Goal: Task Accomplishment & Management: Use online tool/utility

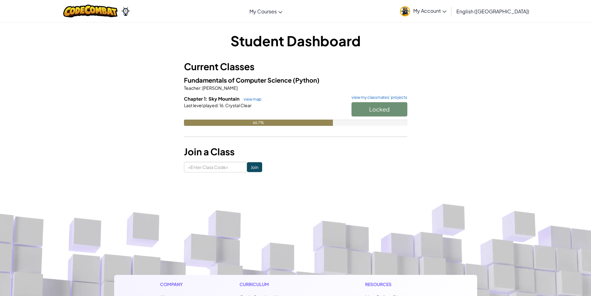
click at [229, 98] on span "Chapter 1: Sky Mountain" at bounding box center [212, 99] width 57 height 6
click at [252, 101] on link "view map" at bounding box center [251, 99] width 21 height 5
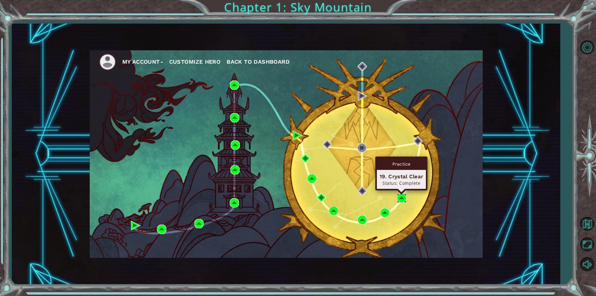
click at [405, 195] on img at bounding box center [401, 197] width 9 height 9
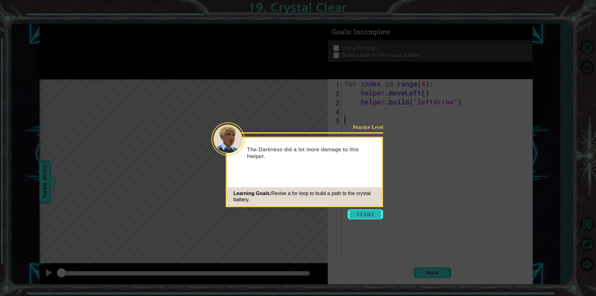
click at [364, 212] on button "Start" at bounding box center [365, 214] width 35 height 10
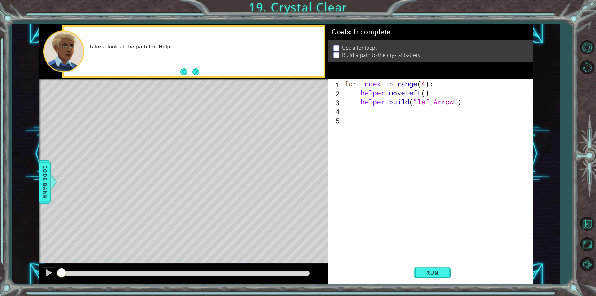
click at [369, 213] on div "for index in range ( 4 ) : helper . moveLeft ( ) helper . build ( "leftArrow" )" at bounding box center [438, 178] width 191 height 198
click at [196, 74] on button "Next" at bounding box center [195, 71] width 7 height 7
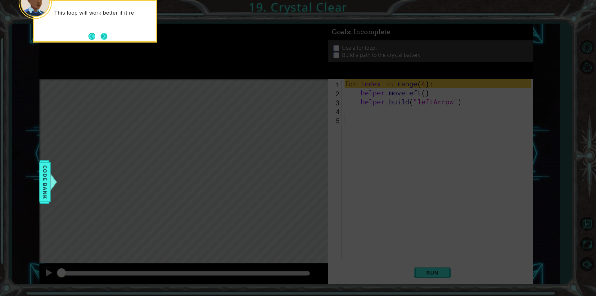
click at [103, 33] on button "Next" at bounding box center [104, 36] width 7 height 7
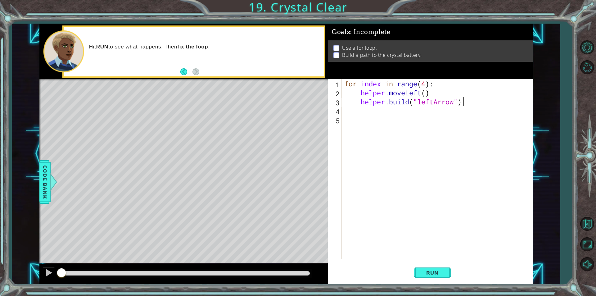
click at [475, 100] on div "for index in range ( 4 ) : helper . moveLeft ( ) helper . build ( "leftArrow" )" at bounding box center [438, 178] width 191 height 198
type textarea "helper.build("leftArrow")"
click at [433, 264] on button "Run" at bounding box center [432, 272] width 37 height 20
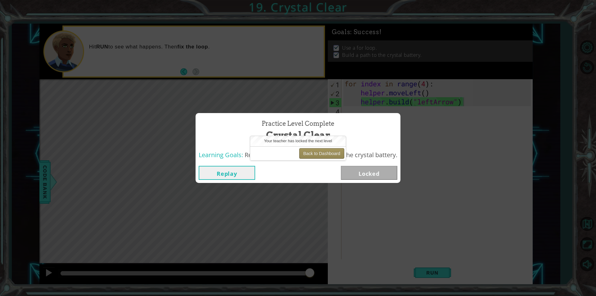
click at [313, 157] on button "Back to Dashboard" at bounding box center [321, 153] width 45 height 11
click at [334, 153] on button "Back to Dashboard" at bounding box center [321, 153] width 45 height 11
click at [305, 154] on button "Back to Dashboard" at bounding box center [321, 153] width 45 height 11
click at [279, 181] on div "Replay Locked" at bounding box center [298, 173] width 205 height 20
click at [315, 156] on button "Back to Dashboard" at bounding box center [321, 153] width 45 height 11
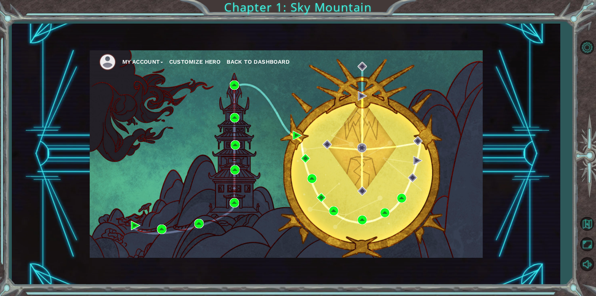
click at [388, 186] on div "My Account Customize Hero Back to Dashboard" at bounding box center [286, 153] width 393 height 207
click at [435, 210] on div "My Account Customize Hero Back to Dashboard" at bounding box center [286, 153] width 393 height 207
click at [169, 60] on li "My Account" at bounding box center [145, 61] width 47 height 9
click at [247, 59] on span "Back to Dashboard" at bounding box center [258, 61] width 63 height 7
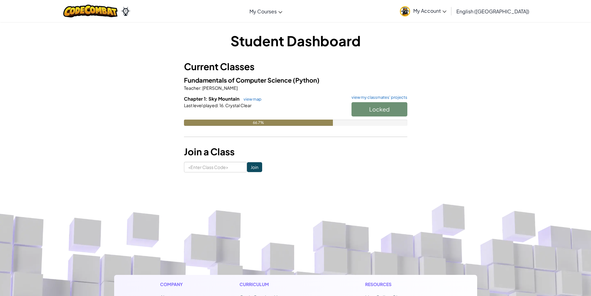
click at [368, 90] on p "Teacher : Lakeshia Boyd" at bounding box center [296, 88] width 224 height 6
click at [373, 108] on div "Locked" at bounding box center [377, 110] width 62 height 17
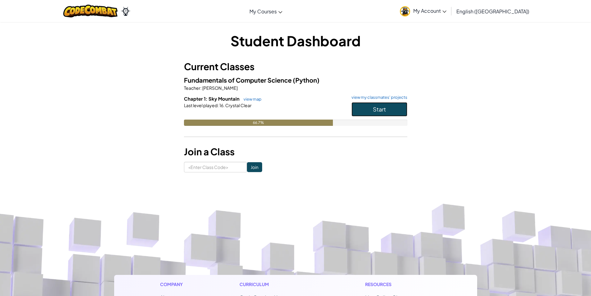
click at [394, 113] on button "Start" at bounding box center [380, 109] width 56 height 14
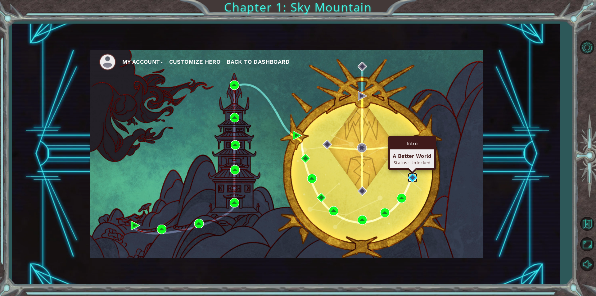
click at [412, 174] on img at bounding box center [412, 177] width 9 height 9
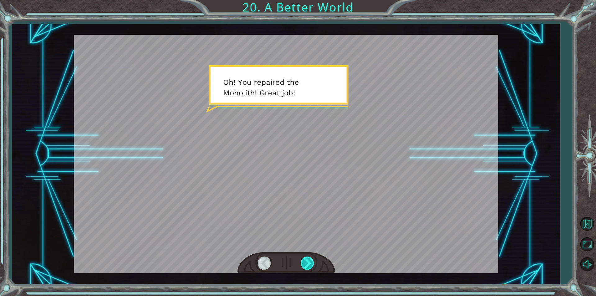
click at [305, 264] on div at bounding box center [308, 262] width 14 height 13
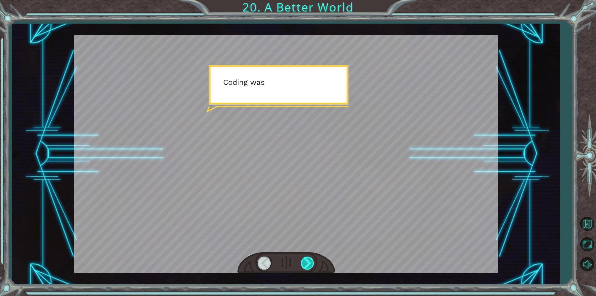
click at [305, 264] on div at bounding box center [308, 262] width 14 height 13
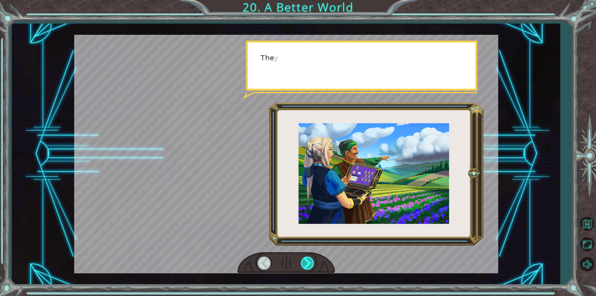
click at [305, 264] on div at bounding box center [308, 262] width 14 height 13
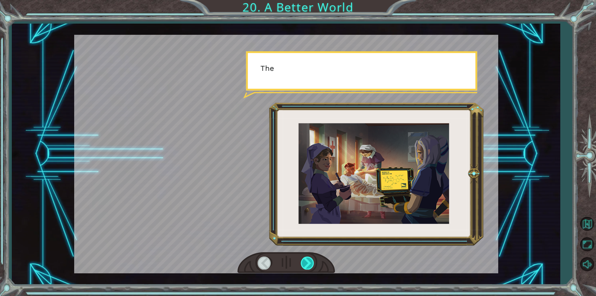
click at [305, 264] on div at bounding box center [308, 262] width 14 height 13
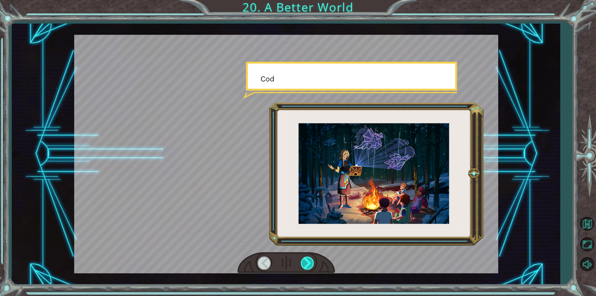
click at [305, 264] on div at bounding box center [308, 262] width 14 height 13
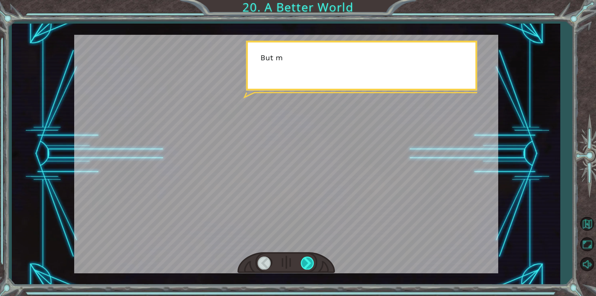
click at [305, 264] on div at bounding box center [308, 262] width 14 height 13
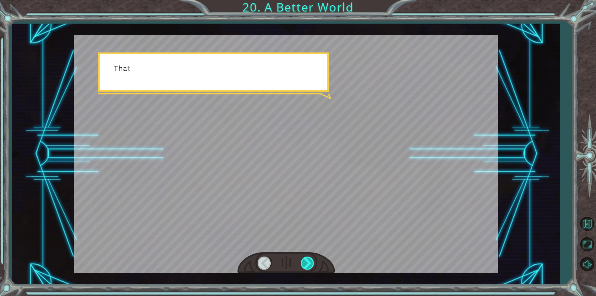
click at [305, 264] on div at bounding box center [308, 262] width 14 height 13
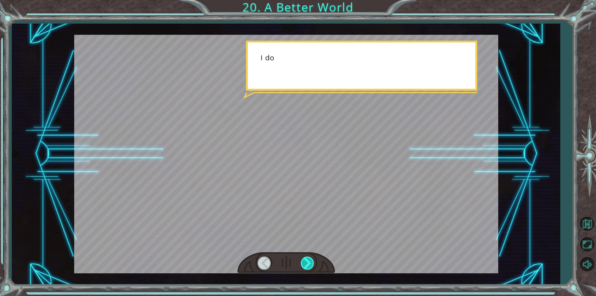
click at [305, 264] on div at bounding box center [308, 262] width 14 height 13
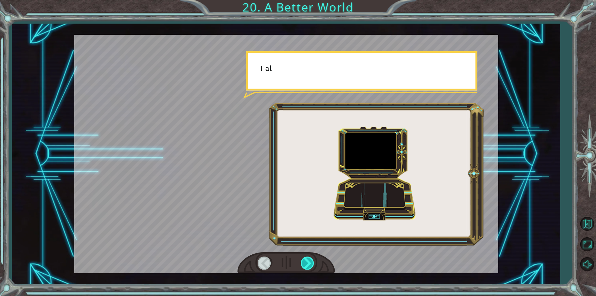
click at [305, 264] on div at bounding box center [308, 262] width 14 height 13
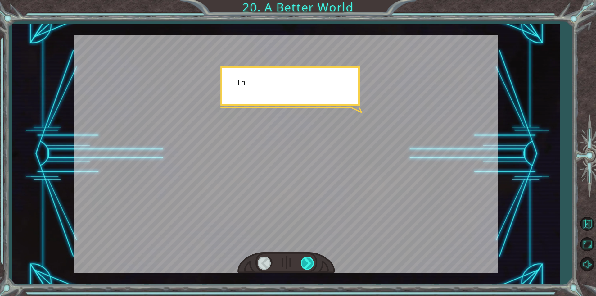
click at [305, 264] on div at bounding box center [308, 262] width 14 height 13
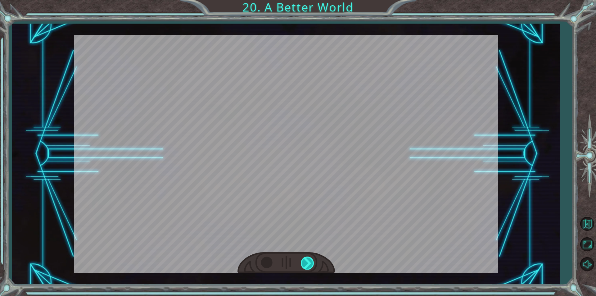
click at [305, 0] on div "O h ! Y o u r e p a i r e d t h e M o n o l i t h ! G r e a t j o b ! A n d i t…" at bounding box center [298, 0] width 596 height 0
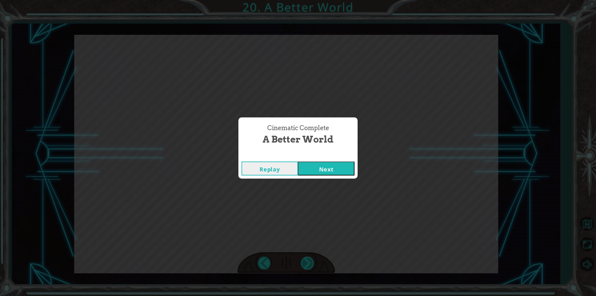
click at [305, 264] on div "Cinematic Complete A Better World Replay Next" at bounding box center [298, 148] width 596 height 296
click at [308, 174] on button "Next" at bounding box center [326, 168] width 57 height 14
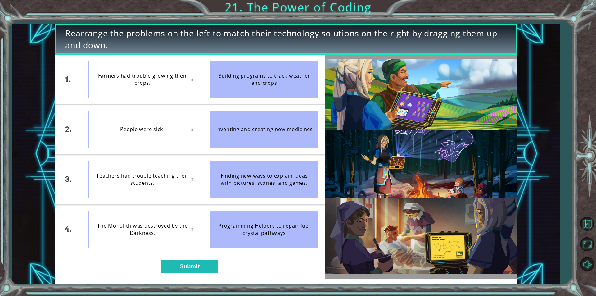
click at [188, 259] on div "1. 2. 3. 4. Farmers had trouble growing their crops. People were sick. Teachers…" at bounding box center [190, 167] width 270 height 224
click at [182, 270] on button "Submit" at bounding box center [189, 266] width 57 height 12
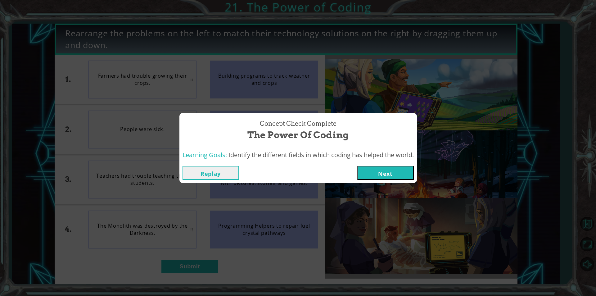
click at [392, 174] on button "Next" at bounding box center [385, 173] width 57 height 14
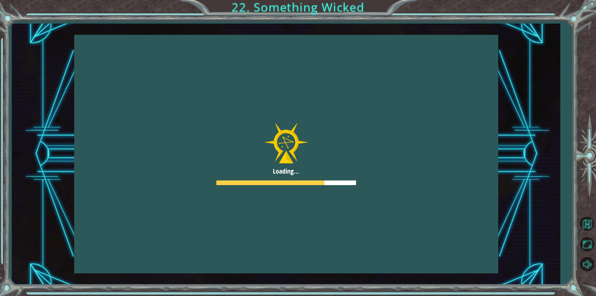
click at [357, 258] on div at bounding box center [286, 154] width 424 height 238
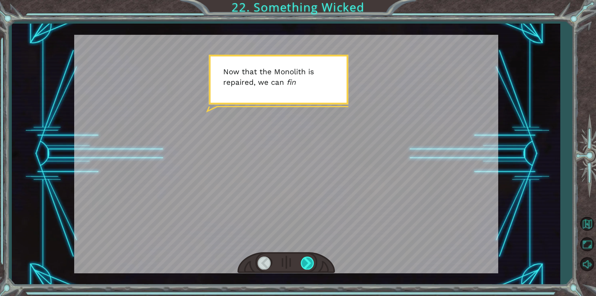
click at [310, 265] on div at bounding box center [308, 262] width 14 height 13
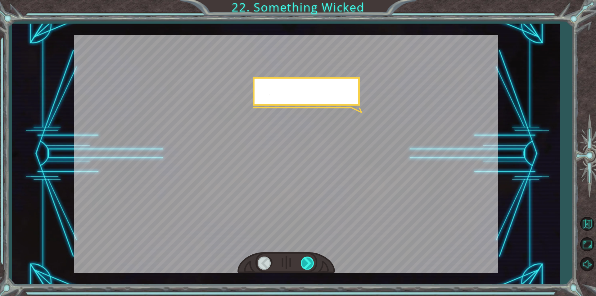
click at [310, 265] on div at bounding box center [308, 262] width 14 height 13
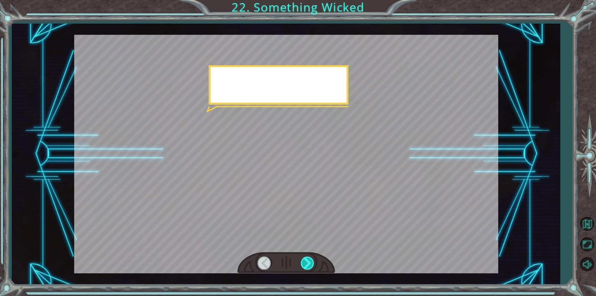
click at [310, 265] on div at bounding box center [308, 262] width 14 height 13
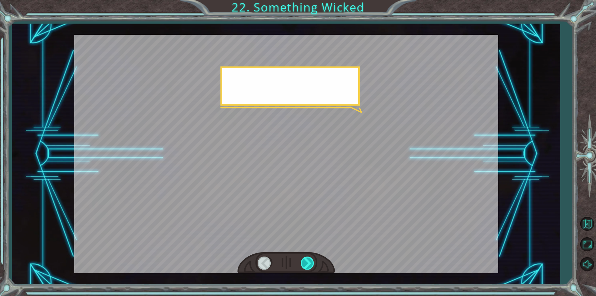
click at [310, 265] on div at bounding box center [308, 262] width 14 height 13
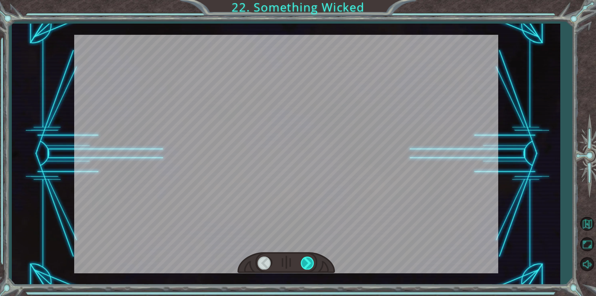
click at [310, 265] on div at bounding box center [308, 262] width 14 height 13
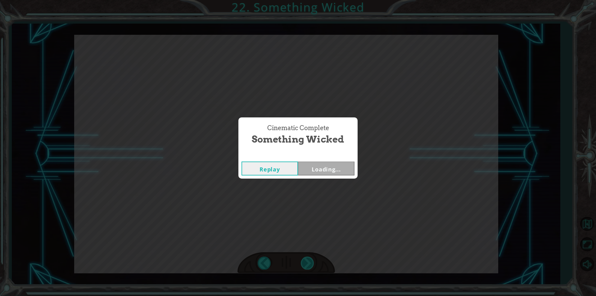
click at [310, 265] on div "Cinematic Complete Something Wicked Replay Loading..." at bounding box center [298, 148] width 596 height 296
click at [313, 173] on button "Next" at bounding box center [326, 168] width 57 height 14
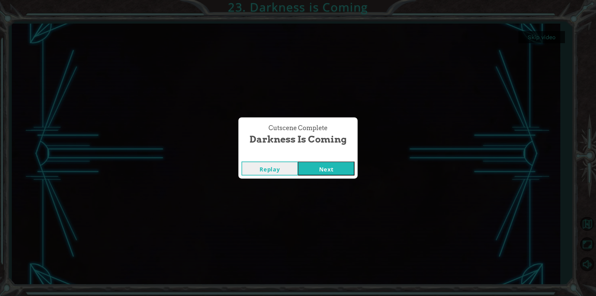
click at [336, 166] on button "Next" at bounding box center [326, 168] width 57 height 14
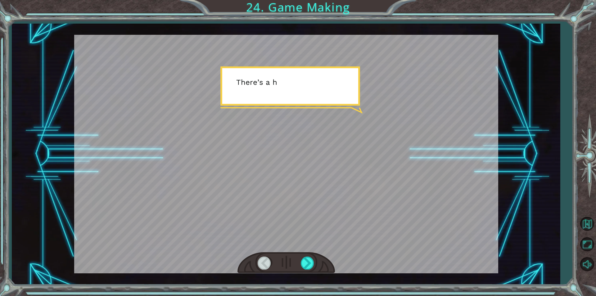
click at [311, 173] on div at bounding box center [286, 154] width 424 height 238
click at [308, 267] on div at bounding box center [308, 262] width 14 height 13
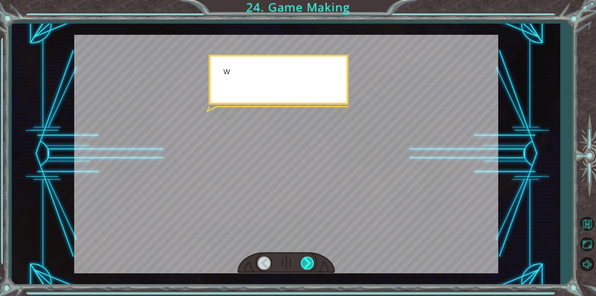
click at [308, 267] on div at bounding box center [308, 262] width 14 height 13
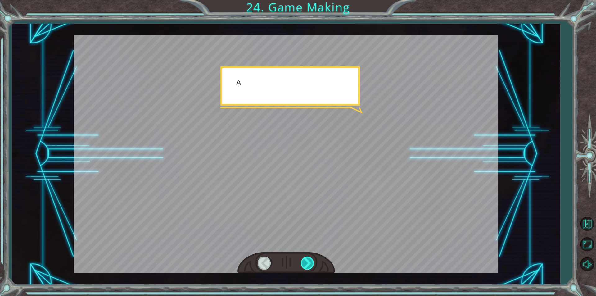
click at [308, 267] on div at bounding box center [308, 262] width 14 height 13
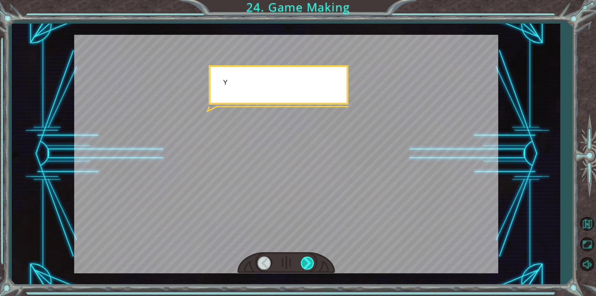
click at [308, 267] on div at bounding box center [308, 262] width 14 height 13
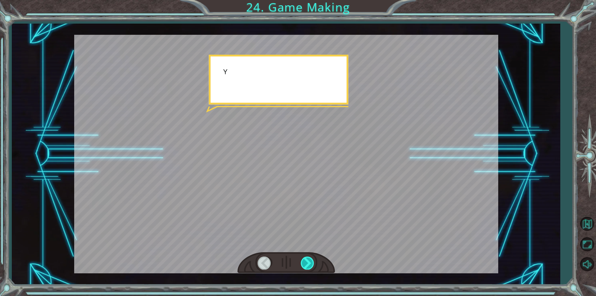
click at [308, 267] on div at bounding box center [308, 262] width 14 height 13
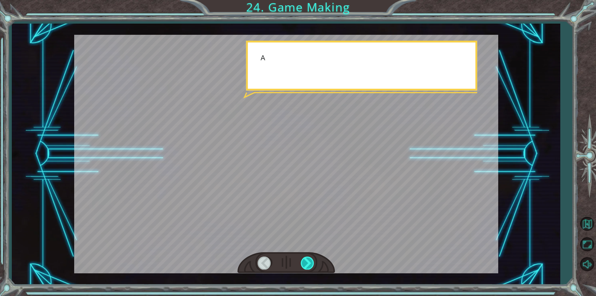
click at [308, 267] on div at bounding box center [308, 262] width 14 height 13
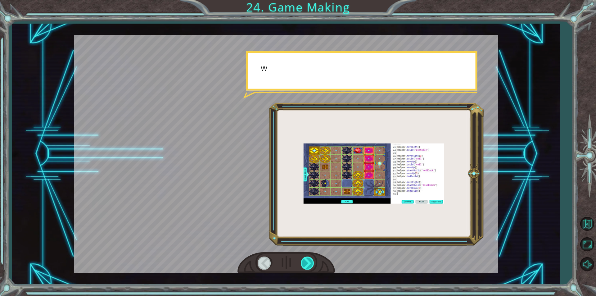
click at [308, 267] on div at bounding box center [308, 262] width 14 height 13
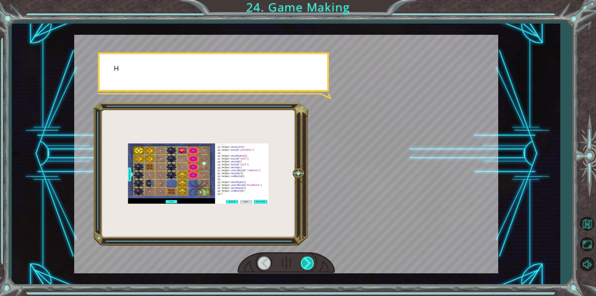
click at [308, 267] on div at bounding box center [308, 262] width 14 height 13
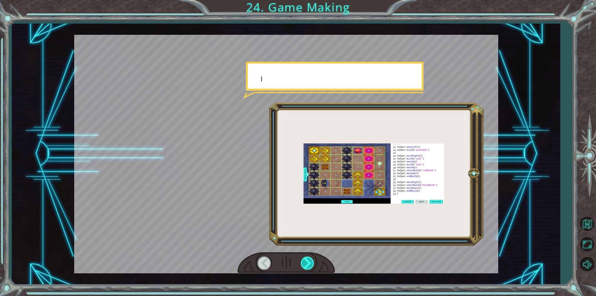
click at [308, 267] on div at bounding box center [308, 262] width 14 height 13
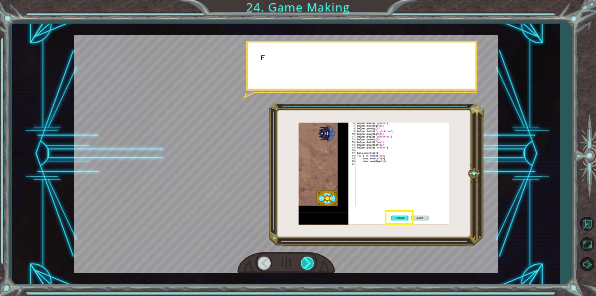
click at [308, 267] on div at bounding box center [308, 262] width 14 height 13
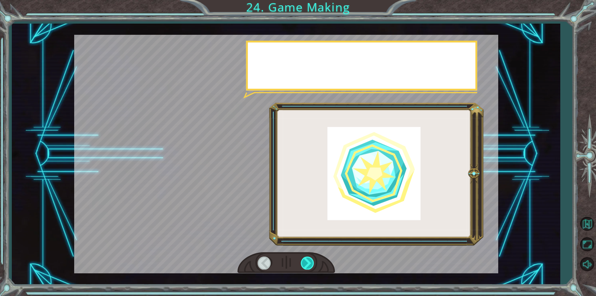
click at [308, 267] on div at bounding box center [308, 262] width 14 height 13
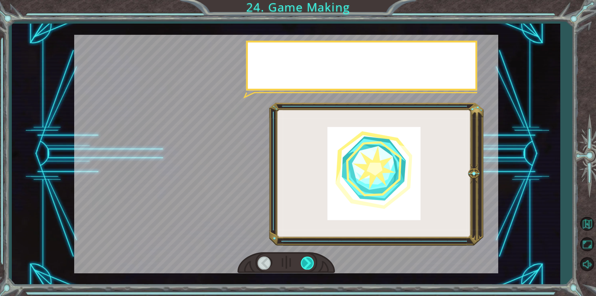
click at [308, 267] on div at bounding box center [308, 262] width 14 height 13
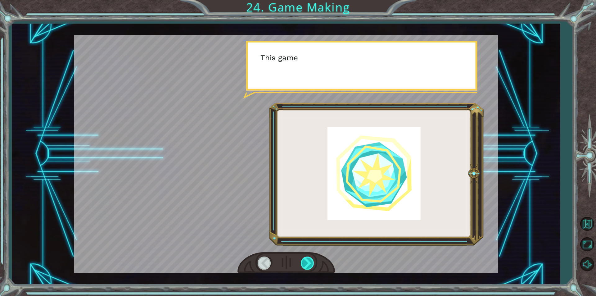
click at [308, 267] on div at bounding box center [308, 262] width 14 height 13
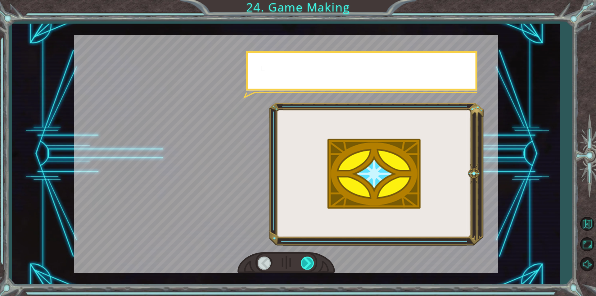
click at [308, 267] on div at bounding box center [308, 262] width 14 height 13
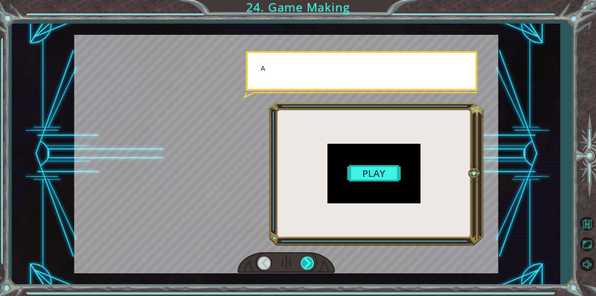
click at [308, 267] on div at bounding box center [308, 262] width 14 height 13
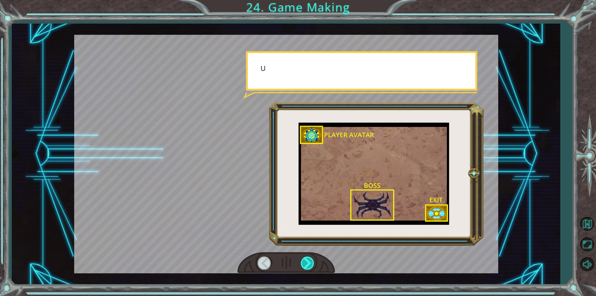
click at [308, 267] on div at bounding box center [308, 262] width 14 height 13
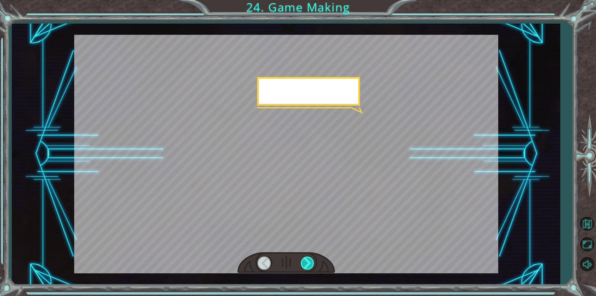
click at [308, 267] on div at bounding box center [308, 262] width 14 height 13
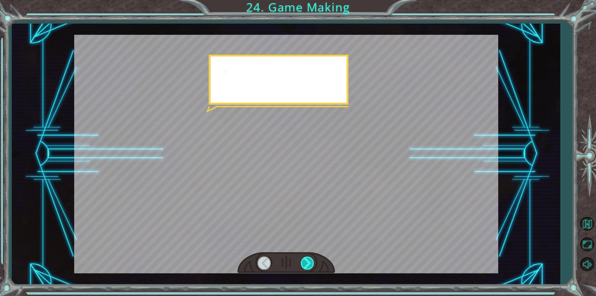
click at [308, 267] on div at bounding box center [308, 262] width 14 height 13
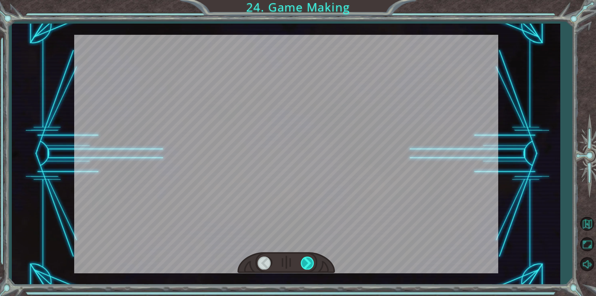
click at [308, 267] on div at bounding box center [308, 262] width 14 height 13
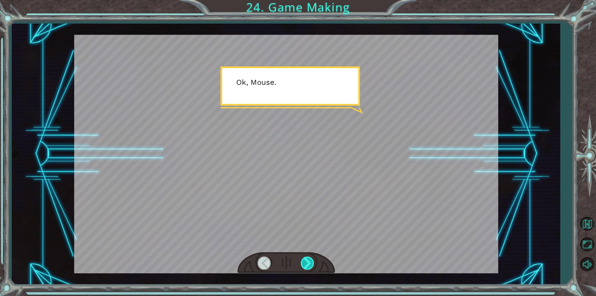
click at [309, 267] on div at bounding box center [308, 262] width 14 height 13
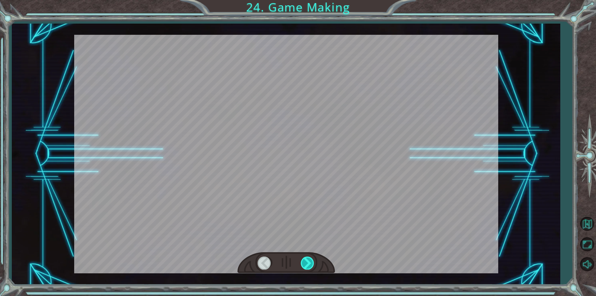
click at [309, 267] on div at bounding box center [308, 262] width 14 height 13
click at [309, 0] on div "T h e r e ’ s a h u g e s c a r y c l o u d h e a d i n g t o w a r d s u s ! W…" at bounding box center [298, 0] width 596 height 0
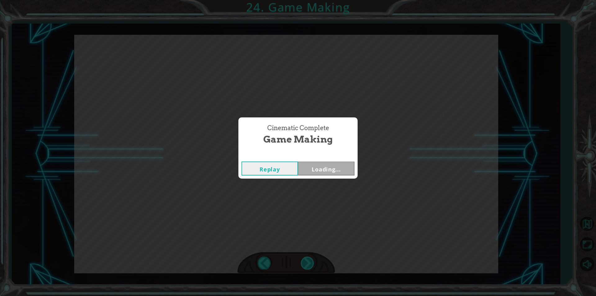
click at [309, 267] on div "Cinematic Complete Game Making Replay Loading..." at bounding box center [298, 148] width 596 height 296
click at [328, 170] on button "Next" at bounding box center [326, 168] width 57 height 14
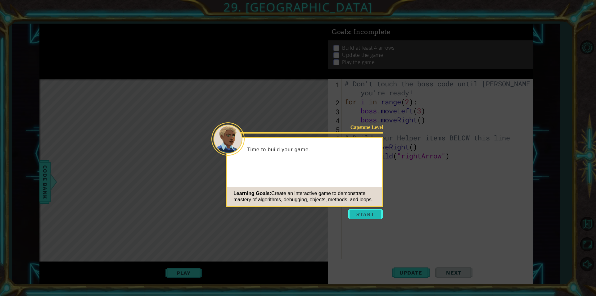
click at [367, 213] on button "Start" at bounding box center [365, 214] width 35 height 10
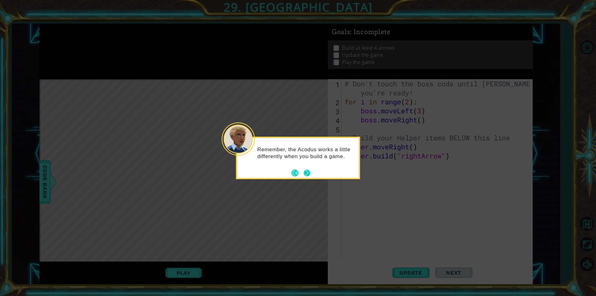
click at [310, 175] on button "Next" at bounding box center [307, 173] width 7 height 7
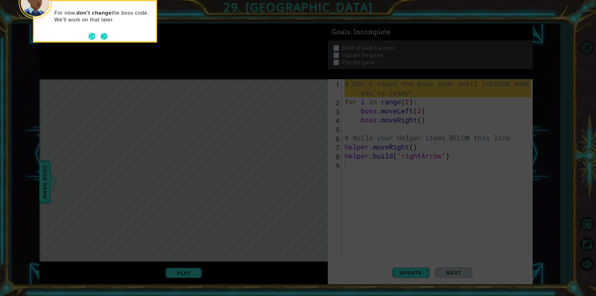
click at [104, 37] on button "Next" at bounding box center [104, 36] width 7 height 7
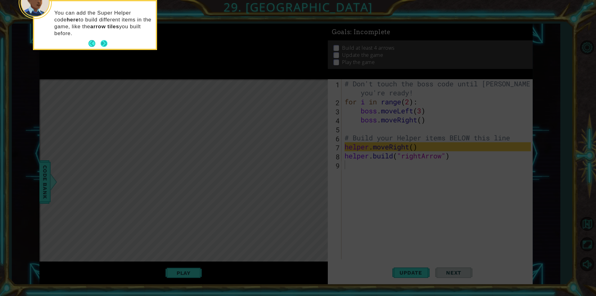
click at [104, 46] on button "Next" at bounding box center [104, 43] width 7 height 7
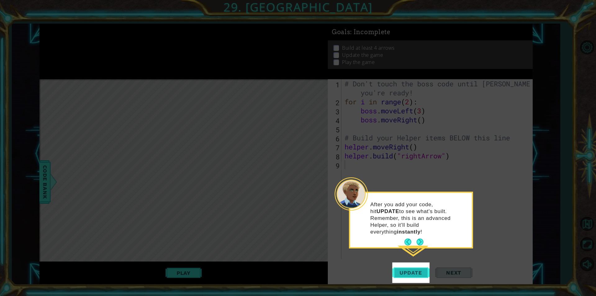
click at [412, 272] on span "Update" at bounding box center [410, 272] width 35 height 6
click at [420, 238] on button "Next" at bounding box center [420, 241] width 7 height 7
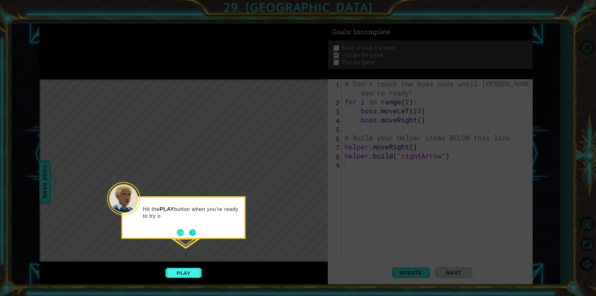
click at [191, 230] on button "Next" at bounding box center [192, 232] width 7 height 7
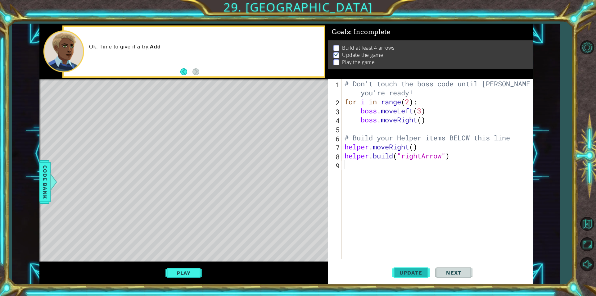
click at [409, 271] on span "Update" at bounding box center [410, 272] width 35 height 6
click at [407, 275] on span "Update" at bounding box center [410, 272] width 35 height 6
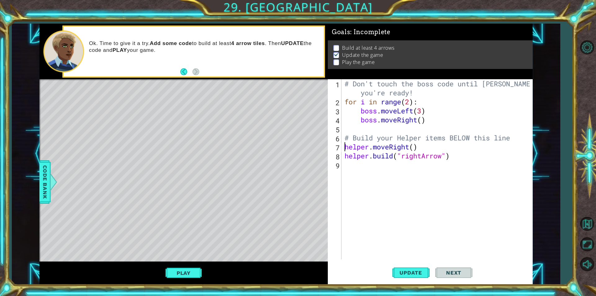
click at [346, 149] on div "# Don't touch the boss code until Vega says you're ready! for i in range ( 2 ) …" at bounding box center [438, 182] width 191 height 207
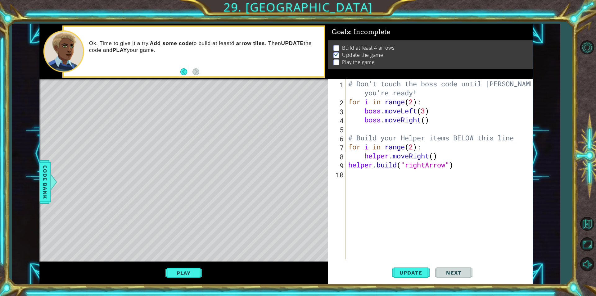
click at [348, 163] on div "# Don't touch the boss code until Vega says you're ready! for i in range ( 2 ) …" at bounding box center [440, 182] width 187 height 207
type textarea "helper.build("rightArrow")"
click at [46, 194] on span "Code Bank" at bounding box center [45, 182] width 10 height 38
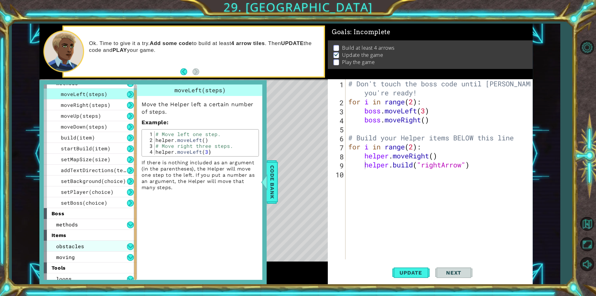
scroll to position [22, 0]
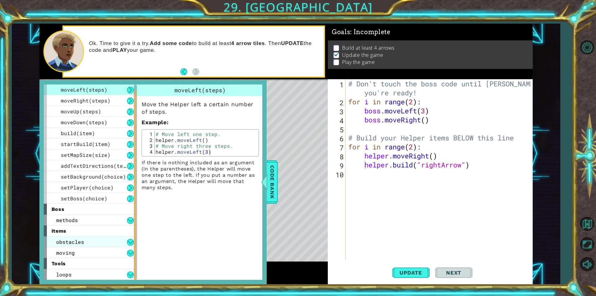
click at [72, 237] on div "obstacles" at bounding box center [90, 241] width 93 height 11
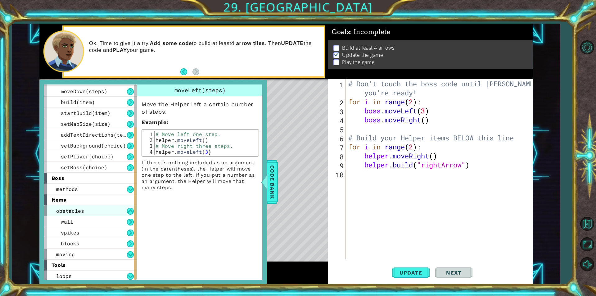
scroll to position [55, 0]
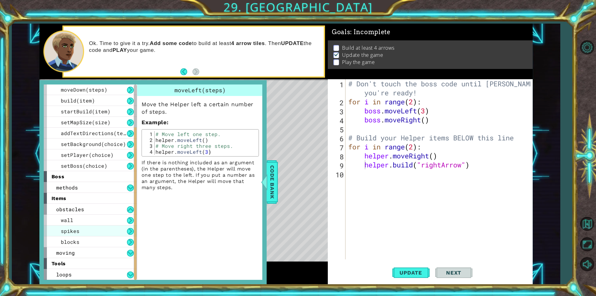
click at [83, 232] on div "spikes" at bounding box center [90, 230] width 93 height 11
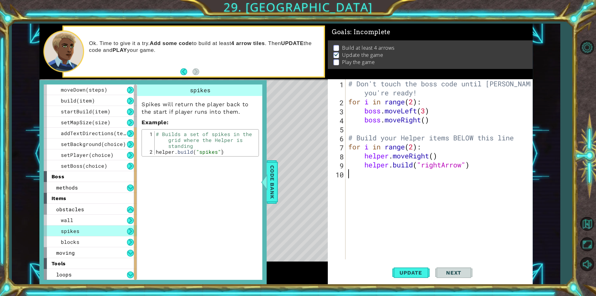
click at [473, 176] on div "# Don't touch the boss code until Vega says you're ready! for i in range ( 2 ) …" at bounding box center [440, 182] width 187 height 207
drag, startPoint x: 364, startPoint y: 155, endPoint x: 438, endPoint y: 154, distance: 73.3
click at [438, 154] on div "# Don't touch the boss code until Vega says you're ready! for i in range ( 2 ) …" at bounding box center [440, 182] width 187 height 207
type textarea "helper.moveRight()"
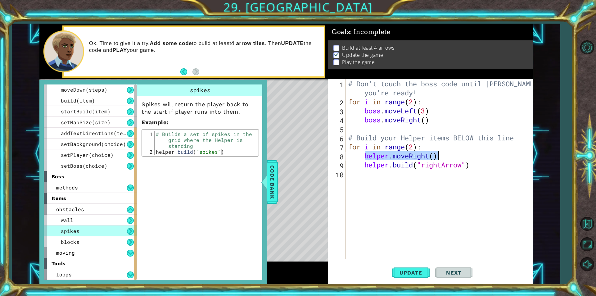
click at [403, 179] on div "# Don't touch the boss code until Vega says you're ready! for i in range ( 2 ) …" at bounding box center [440, 182] width 187 height 207
paste textarea "helper.moveRight()"
click at [412, 173] on div "# Don't touch the boss code until Vega says you're ready! for i in range ( 2 ) …" at bounding box center [440, 182] width 187 height 207
type textarea "helper.moveDown()"
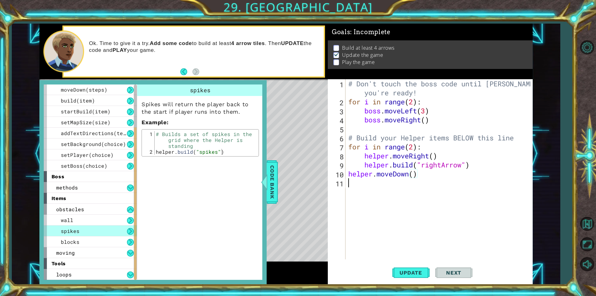
click at [423, 178] on div "# Don't touch the boss code until Vega says you're ready! for i in range ( 2 ) …" at bounding box center [440, 182] width 187 height 207
click at [90, 254] on div "moving" at bounding box center [90, 252] width 93 height 11
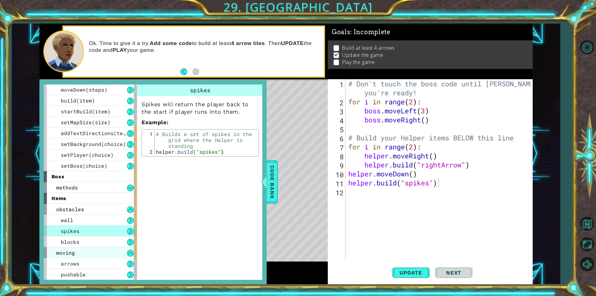
scroll to position [86, 0]
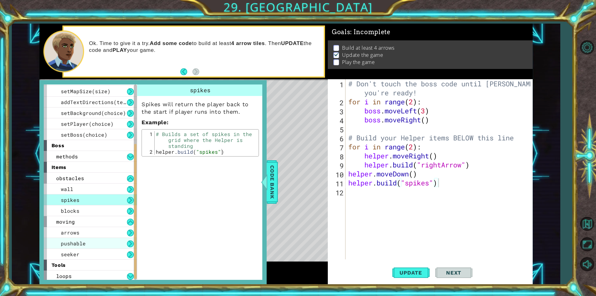
click at [80, 243] on span "pushable" at bounding box center [73, 243] width 25 height 7
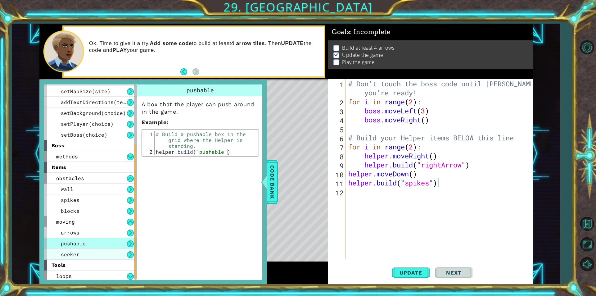
click at [75, 255] on span "seeker" at bounding box center [70, 254] width 19 height 7
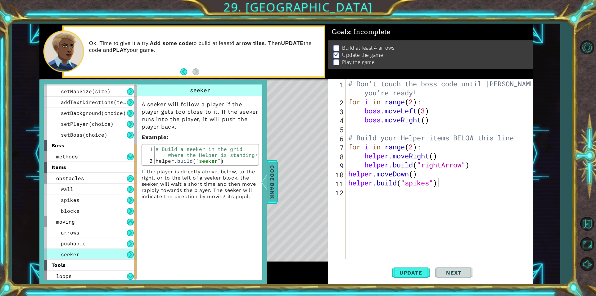
click at [270, 179] on span "Code Bank" at bounding box center [272, 182] width 10 height 38
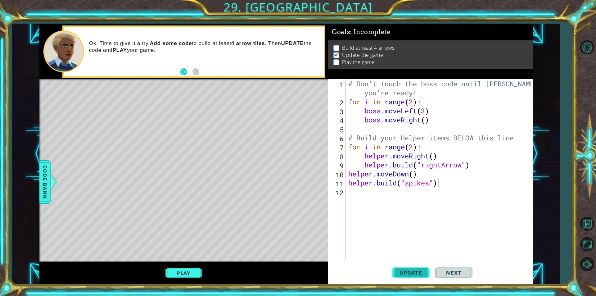
click at [409, 278] on button "Update" at bounding box center [410, 272] width 37 height 20
click at [348, 176] on div "# Don't touch the boss code until Vega says you're ready! for i in range ( 2 ) …" at bounding box center [440, 182] width 187 height 207
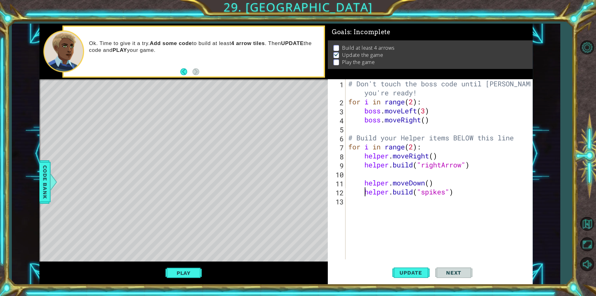
type textarea "helper.moveDown()"
type textarea "for i in range(2)"
click at [351, 174] on div "# Don't touch the boss code until Vega says you're ready! for i in range ( 2 ) …" at bounding box center [440, 182] width 187 height 207
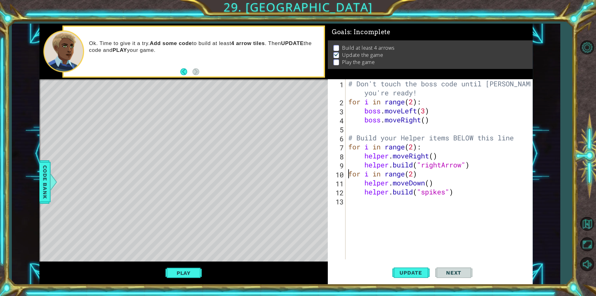
click at [347, 176] on div "# Don't touch the boss code until Vega says you're ready! for i in range ( 2 ) …" at bounding box center [440, 182] width 187 height 207
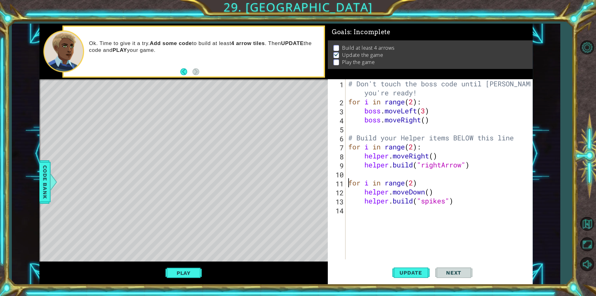
click at [349, 175] on div "# Don't touch the boss code until Vega says you're ready! for i in range ( 2 ) …" at bounding box center [440, 182] width 187 height 207
click at [416, 277] on button "Update" at bounding box center [410, 272] width 37 height 20
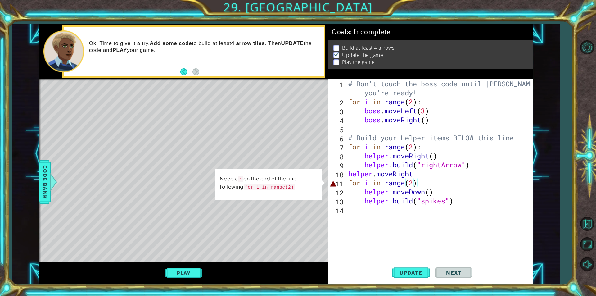
click at [422, 181] on div "# Don't touch the boss code until Vega says you're ready! for i in range ( 2 ) …" at bounding box center [440, 182] width 187 height 207
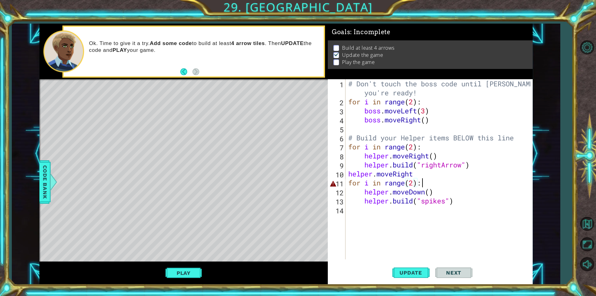
scroll to position [0, 3]
click at [411, 276] on button "Update" at bounding box center [410, 272] width 37 height 20
click at [411, 274] on span "Update" at bounding box center [410, 272] width 35 height 6
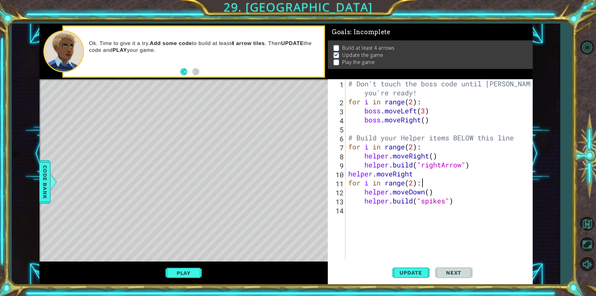
click at [187, 101] on div "Level Map" at bounding box center [182, 170] width 287 height 183
click at [181, 129] on div "Level Map" at bounding box center [182, 170] width 287 height 183
click at [419, 172] on div "# Don't touch the boss code until Vega says you're ready! for i in range ( 2 ) …" at bounding box center [440, 182] width 187 height 207
click at [412, 262] on div "helper.moveRight() 1 2 3 4 5 6 7 8 9 10 11 12 13 14 # Don't touch the boss code…" at bounding box center [430, 181] width 205 height 205
click at [408, 268] on button "Update" at bounding box center [410, 272] width 37 height 20
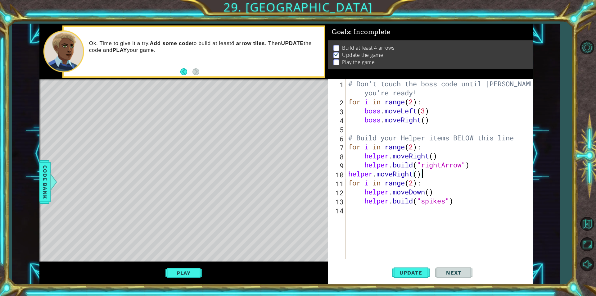
click at [412, 182] on div "# Don't touch the boss code until Vega says you're ready! for i in range ( 2 ) …" at bounding box center [440, 182] width 187 height 207
click at [407, 277] on button "Update" at bounding box center [410, 272] width 37 height 20
click at [480, 202] on div "# Don't touch the boss code until Vega says you're ready! for i in range ( 2 ) …" at bounding box center [440, 182] width 187 height 207
type textarea "helper.build("spikes")"
type textarea "helper.moveRight(2)"
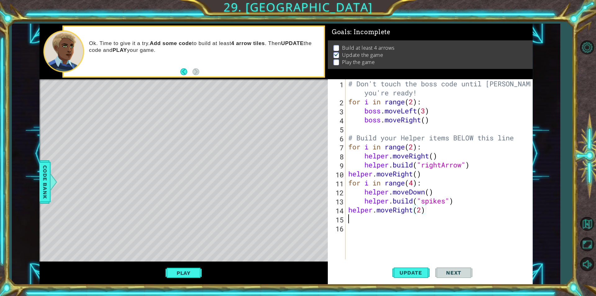
scroll to position [0, 0]
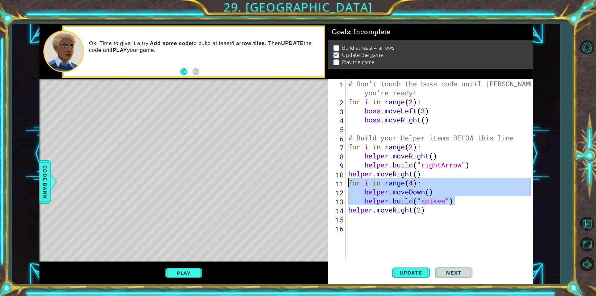
drag, startPoint x: 469, startPoint y: 202, endPoint x: 345, endPoint y: 186, distance: 125.8
click at [345, 186] on div "1 2 3 4 5 6 7 8 9 10 11 12 13 14 15 16 # Don't touch the boss code until Vega s…" at bounding box center [429, 169] width 203 height 180
type textarea "for i in range(4): helper.moveDown()"
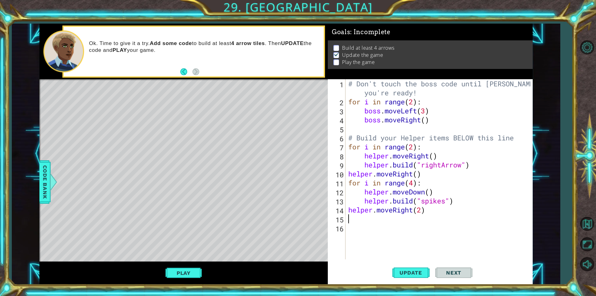
click at [478, 216] on div "# Don't touch the boss code until Vega says you're ready! for i in range ( 2 ) …" at bounding box center [440, 182] width 187 height 207
paste textarea "helper.build("spikes")"
click at [427, 229] on div "# Don't touch the boss code until Vega says you're ready! for i in range ( 2 ) …" at bounding box center [440, 182] width 187 height 207
type textarea "helper.moveUp()"
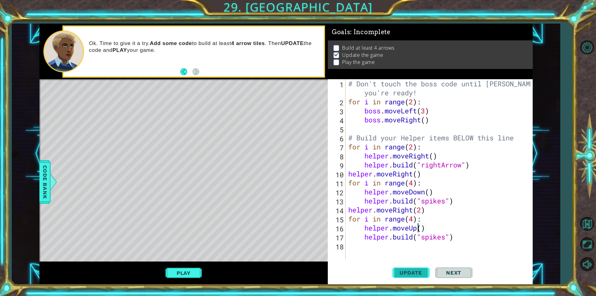
click at [407, 278] on button "Update" at bounding box center [410, 272] width 37 height 20
click at [469, 243] on div "# Don't touch the boss code until Vega says you're ready! for i in range ( 2 ) …" at bounding box center [440, 182] width 187 height 207
type textarea "helper.moveRight(2)"
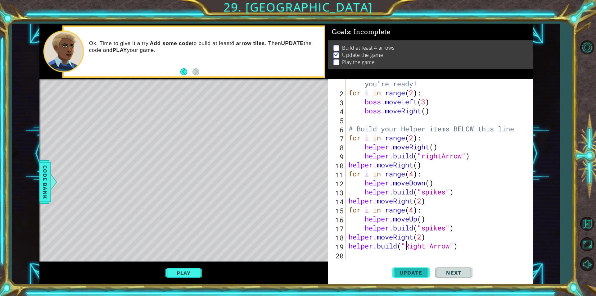
click at [408, 275] on span "Update" at bounding box center [410, 272] width 35 height 6
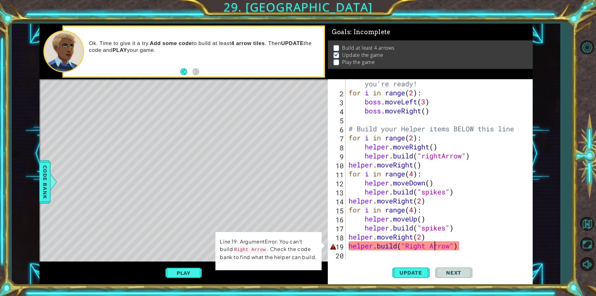
click at [434, 246] on div "# Don't touch the boss code until Vega says you're ready! for i in range ( 2 ) …" at bounding box center [438, 173] width 182 height 207
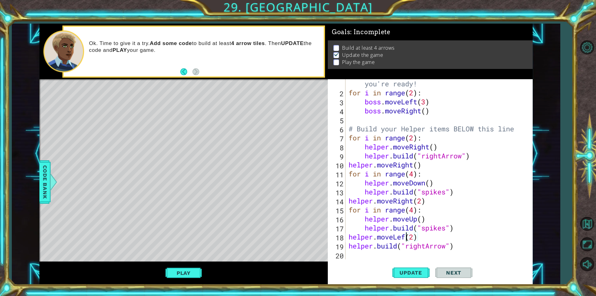
scroll to position [0, 3]
type textarea "helper.moveLeft()"
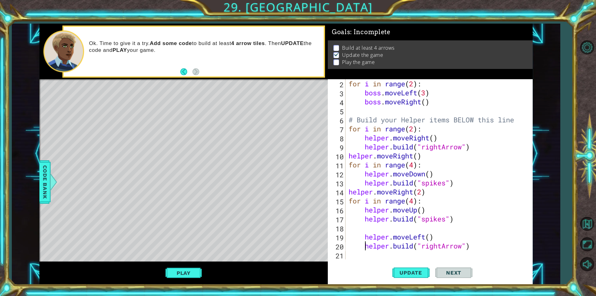
scroll to position [18, 0]
type textarea "helper.moveLeft()"
click at [416, 271] on span "Update" at bounding box center [410, 272] width 35 height 6
type textarea "for i in range(2):"
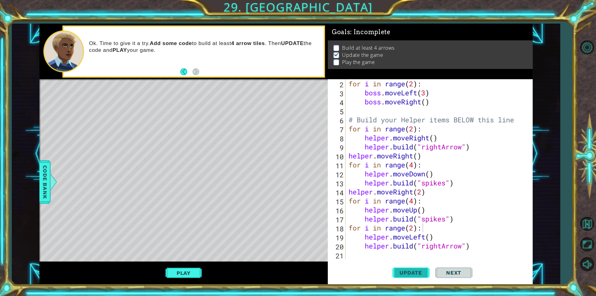
click at [424, 273] on span "Update" at bounding box center [410, 272] width 35 height 6
click at [475, 250] on div "for i in range ( 2 ) : boss . moveLeft ( 3 ) boss . moveRight ( ) # Build your …" at bounding box center [438, 178] width 182 height 198
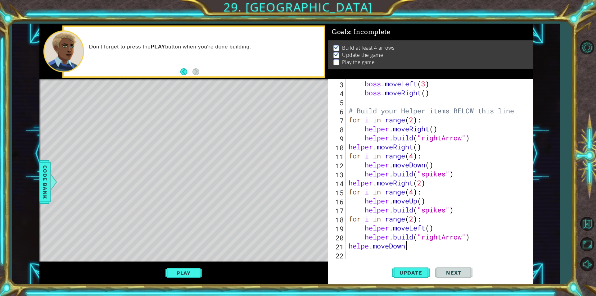
scroll to position [0, 2]
type textarea "helpe.moveDown(5)"
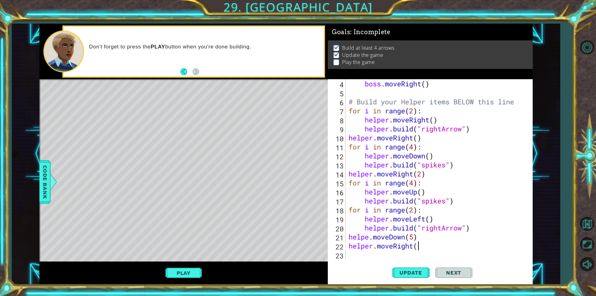
scroll to position [0, 3]
type textarea "helper.moveRight(2)"
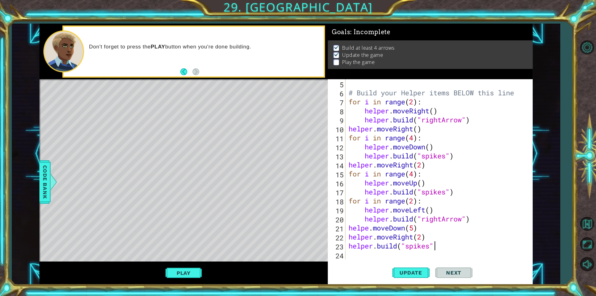
scroll to position [0, 4]
click at [405, 266] on button "Update" at bounding box center [410, 272] width 37 height 20
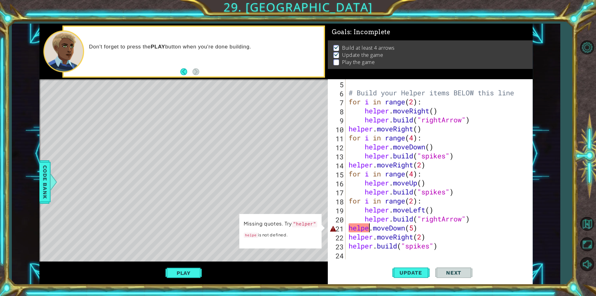
click at [369, 227] on div "# Build your Helper items BELOW this line for i in range ( 2 ) : helper . moveR…" at bounding box center [438, 178] width 182 height 198
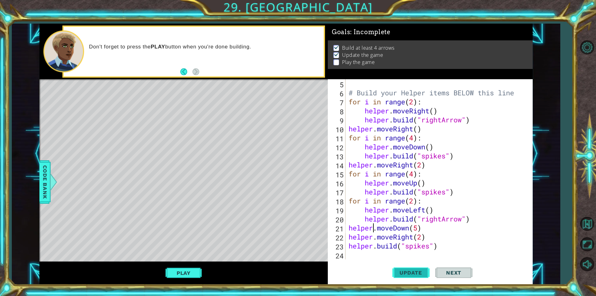
type textarea "helper.moveDown(5)"
click at [395, 268] on button "Update" at bounding box center [410, 272] width 37 height 20
click at [190, 271] on button "Play" at bounding box center [183, 273] width 36 height 12
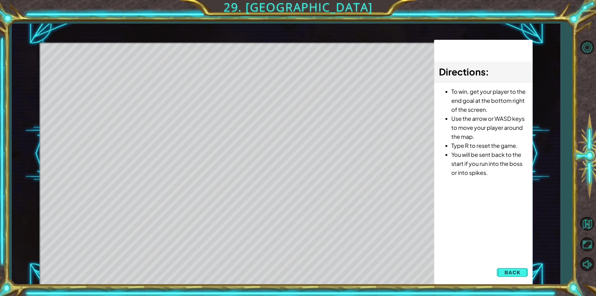
click at [511, 279] on div "Directions : To win, get your player to the end goal at the bottom right of the…" at bounding box center [483, 162] width 99 height 245
click at [512, 275] on span "Back" at bounding box center [513, 272] width 16 height 6
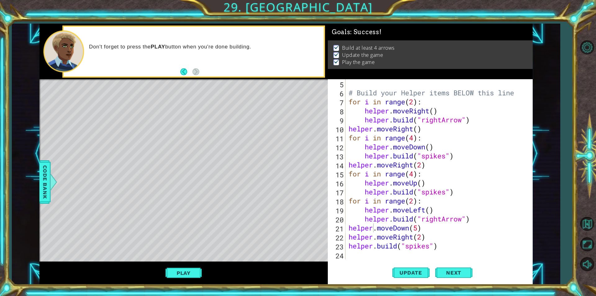
scroll to position [0, 0]
click at [412, 255] on div "# Build your Helper items BELOW this line for i in range ( 2 ) : helper . moveR…" at bounding box center [438, 178] width 182 height 198
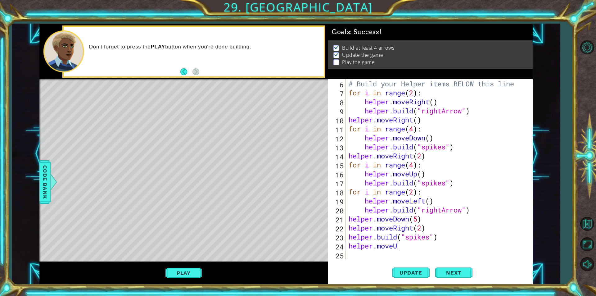
scroll to position [0, 2]
type textarea "helper.moveUp"
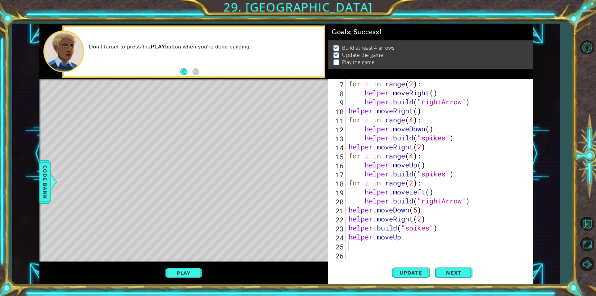
type textarea "helper.moveUp"
type textarea "helper.moveUp()"
type textarea "helper.build("seeker")"
click at [419, 268] on button "Update" at bounding box center [410, 272] width 37 height 20
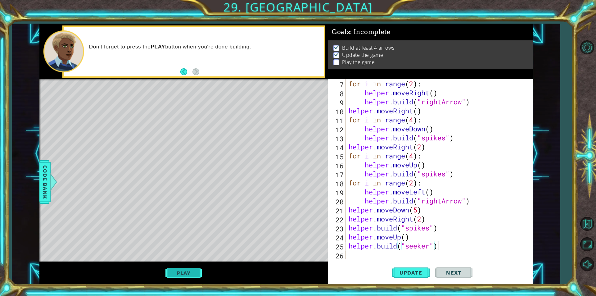
click at [187, 278] on button "Play" at bounding box center [183, 273] width 36 height 12
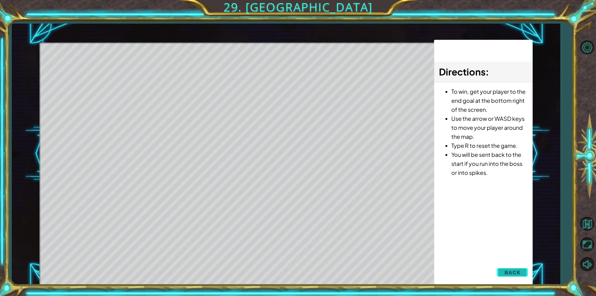
click at [522, 277] on button "Back" at bounding box center [512, 272] width 31 height 12
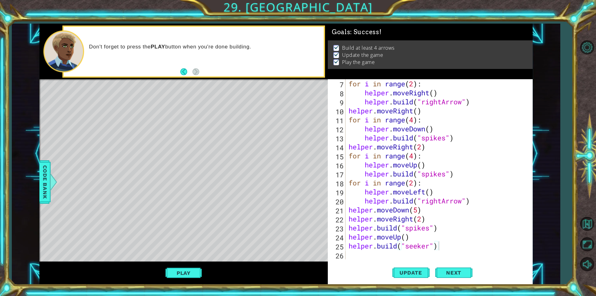
scroll to position [0, 0]
click at [399, 255] on div "for i in range ( 2 ) : helper . moveRight ( ) helper . build ( "rightArrow" ) h…" at bounding box center [438, 178] width 182 height 198
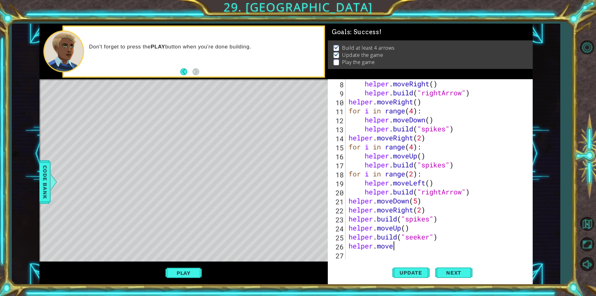
scroll to position [0, 2]
type textarea "helper.moveDown()"
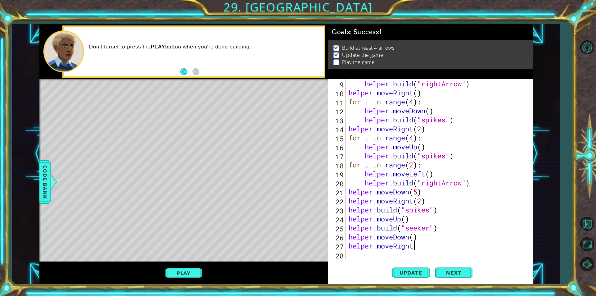
scroll to position [0, 3]
type textarea "helper.moveRight()"
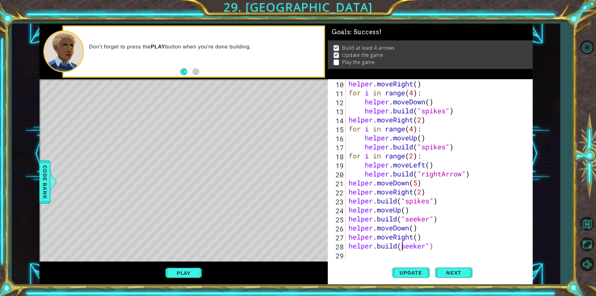
scroll to position [0, 2]
click at [408, 278] on button "Update" at bounding box center [410, 272] width 37 height 20
click at [188, 274] on button "Play" at bounding box center [183, 273] width 36 height 12
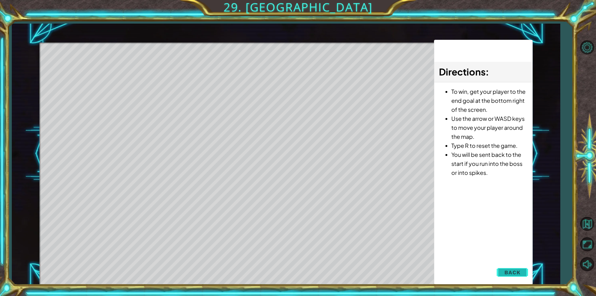
click at [520, 270] on span "Back" at bounding box center [513, 272] width 16 height 6
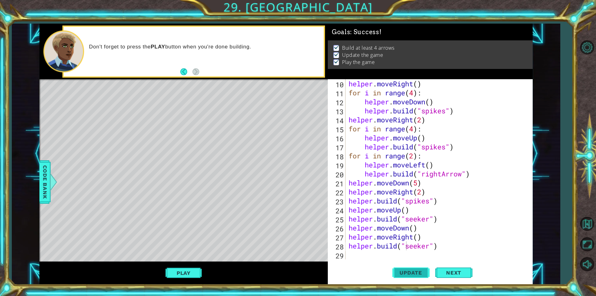
click at [410, 275] on span "Update" at bounding box center [410, 272] width 35 height 6
drag, startPoint x: 420, startPoint y: 228, endPoint x: 347, endPoint y: 226, distance: 73.3
click at [347, 226] on div "helper . moveRight ( ) for i in range ( 4 ) : helper . moveDown ( ) helper . bu…" at bounding box center [436, 169] width 179 height 180
type textarea "]"
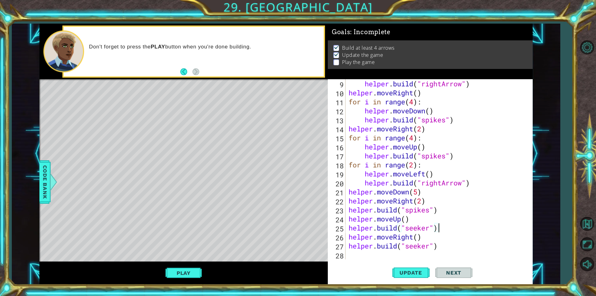
scroll to position [81, 0]
click at [46, 197] on span "Code Bank" at bounding box center [45, 182] width 10 height 38
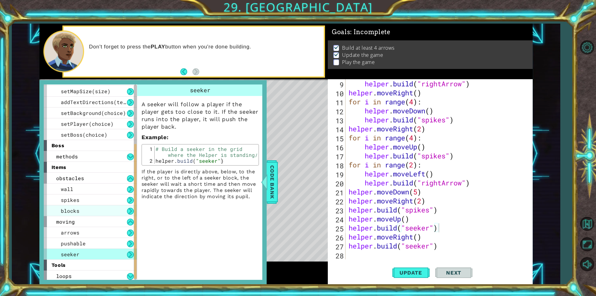
click at [70, 211] on span "blocks" at bounding box center [70, 210] width 19 height 7
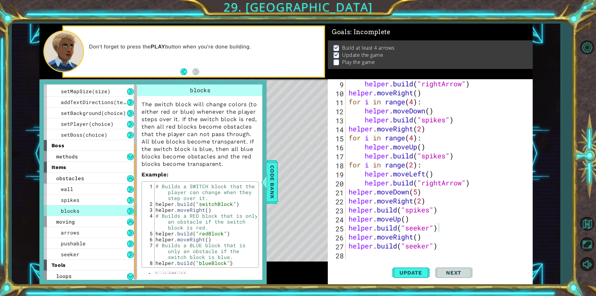
scroll to position [26, 0]
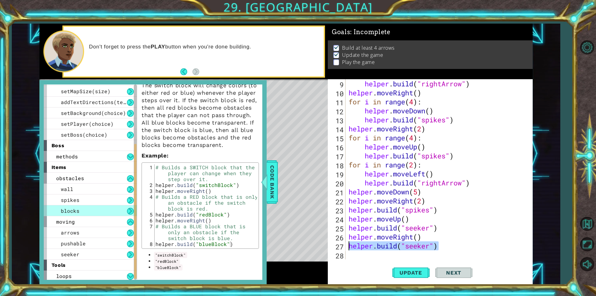
drag, startPoint x: 449, startPoint y: 247, endPoint x: 342, endPoint y: 243, distance: 106.6
click at [341, 243] on div "helper.build("seeker") 9 10 11 12 13 14 15 16 17 18 19 20 21 22 23 24 25 26 27 …" at bounding box center [429, 169] width 203 height 180
click at [275, 185] on span "Code Bank" at bounding box center [272, 182] width 10 height 38
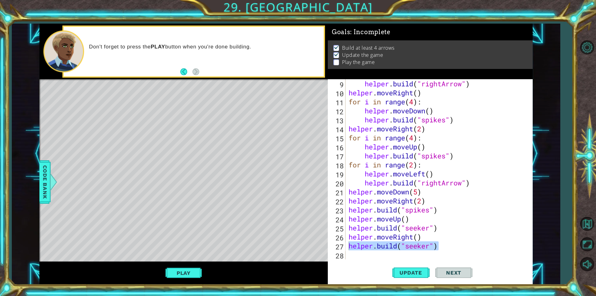
click at [84, 250] on div "Level Map" at bounding box center [182, 170] width 287 height 183
click at [441, 244] on div "helper . build ( "rightArrow" ) helper . moveRight ( ) for i in range ( 4 ) : h…" at bounding box center [436, 169] width 179 height 180
click at [441, 244] on div "helper . build ( "rightArrow" ) helper . moveRight ( ) for i in range ( 4 ) : h…" at bounding box center [438, 178] width 182 height 198
drag, startPoint x: 440, startPoint y: 244, endPoint x: 397, endPoint y: 255, distance: 44.6
click at [397, 255] on div "helper . build ( "rightArrow" ) helper . moveRight ( ) for i in range ( 4 ) : h…" at bounding box center [438, 178] width 182 height 198
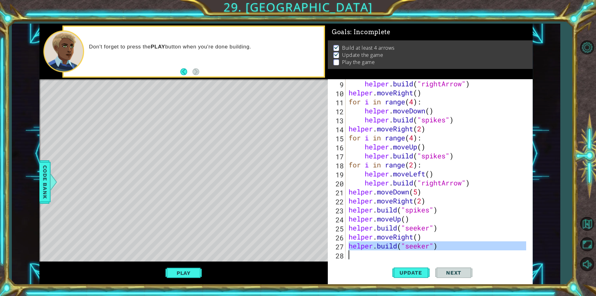
click at [399, 250] on div "helper . build ( "rightArrow" ) helper . moveRight ( ) for i in range ( 4 ) : h…" at bounding box center [436, 169] width 179 height 180
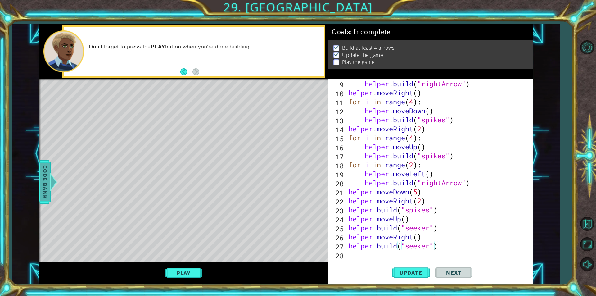
click at [47, 168] on span "Code Bank" at bounding box center [45, 182] width 10 height 38
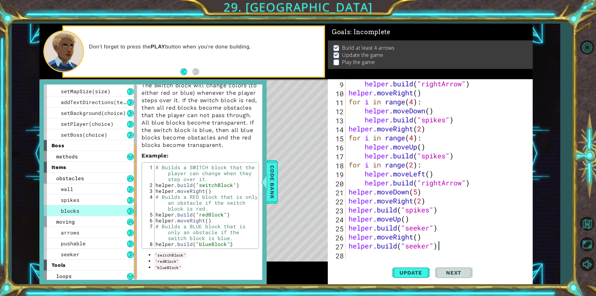
click at [440, 242] on div "helper . build ( "rightArrow" ) helper . moveRight ( ) for i in range ( 4 ) : h…" at bounding box center [438, 178] width 182 height 198
drag, startPoint x: 437, startPoint y: 245, endPoint x: 347, endPoint y: 247, distance: 89.7
click at [347, 247] on div "helper.build("seeker") 9 10 11 12 13 14 15 16 17 18 19 20 21 22 23 24 25 26 27 …" at bounding box center [429, 169] width 203 height 180
click at [430, 248] on div "helper . build ( "rightArrow" ) helper . moveRight ( ) for i in range ( 4 ) : h…" at bounding box center [436, 169] width 179 height 180
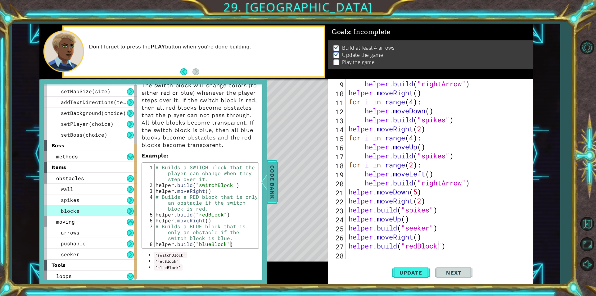
type textarea "helper.build("redBlock")"
click at [274, 186] on span "Code Bank" at bounding box center [272, 182] width 10 height 38
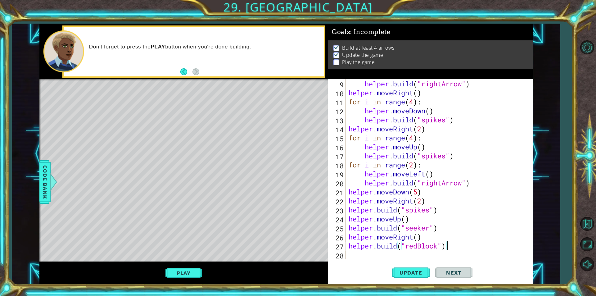
click at [454, 247] on div "helper . build ( "rightArrow" ) helper . moveRight ( ) for i in range ( 4 ) : h…" at bounding box center [438, 178] width 182 height 198
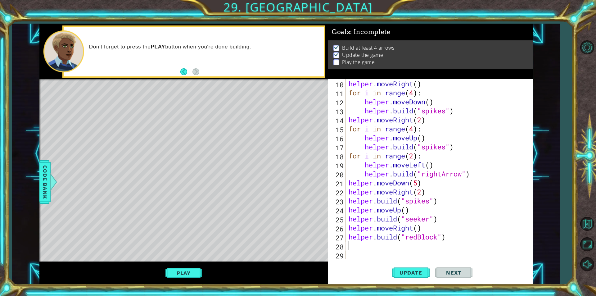
scroll to position [90, 0]
type textarea "H"
click at [441, 244] on div "helper . moveRight ( ) for i in range ( 4 ) : helper . moveDown ( ) helper . bu…" at bounding box center [438, 178] width 182 height 198
click at [431, 256] on div "helper . moveRight ( ) for i in range ( 4 ) : helper . moveDown ( ) helper . bu…" at bounding box center [438, 178] width 182 height 198
click at [424, 249] on div "helper . moveRight ( ) for i in range ( 4 ) : helper . moveDown ( ) helper . bu…" at bounding box center [438, 178] width 182 height 198
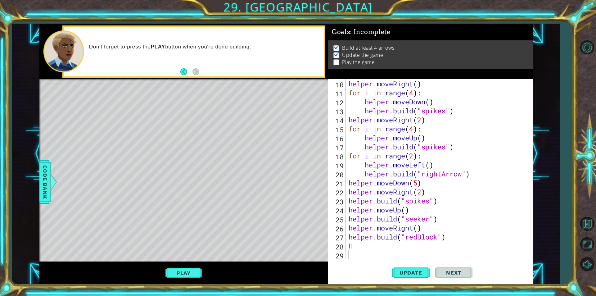
type textarea "H"
type textarea "helper.moveDown()"
click at [420, 270] on span "Update" at bounding box center [410, 272] width 35 height 6
click at [447, 246] on div "helper . moveRight ( ) for i in range ( 4 ) : helper . moveDown ( ) helper . bu…" at bounding box center [438, 178] width 182 height 198
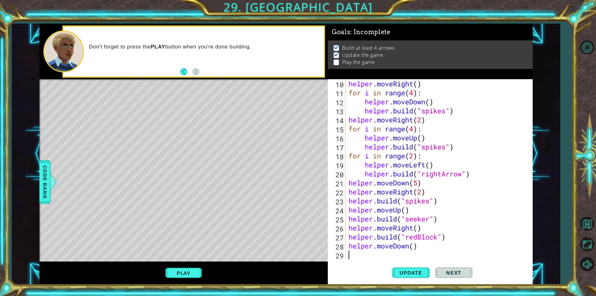
click at [437, 254] on div "helper . moveRight ( ) for i in range ( 4 ) : helper . moveDown ( ) helper . bu…" at bounding box center [438, 178] width 182 height 198
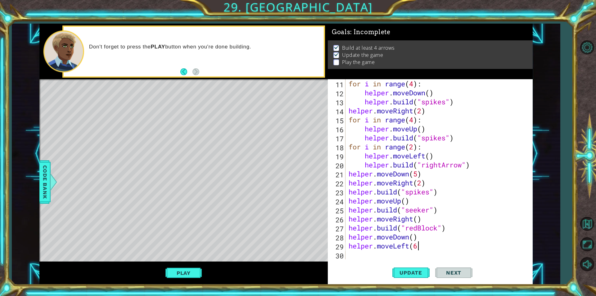
type textarea "helper.moveLeft(6)"
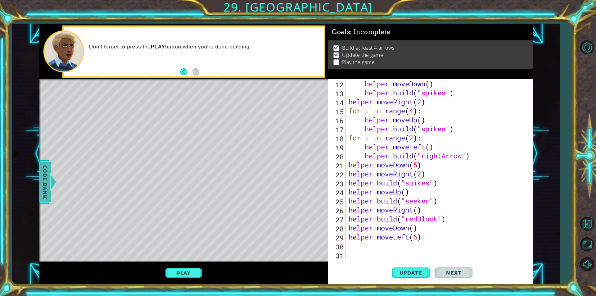
click at [46, 178] on span "Code Bank" at bounding box center [45, 182] width 10 height 38
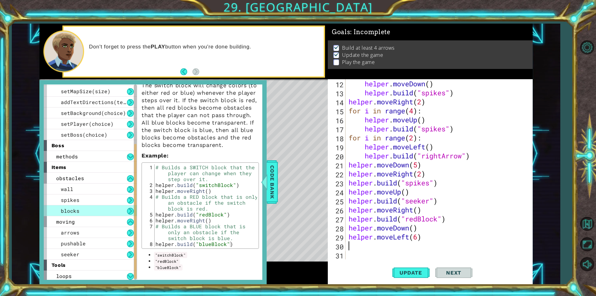
click at [356, 243] on div "helper . moveDown ( ) helper . build ( "spikes" ) helper . moveRight ( 2 ) for …" at bounding box center [438, 178] width 182 height 198
type textarea "helper."
click at [271, 169] on span "Code Bank" at bounding box center [272, 182] width 10 height 38
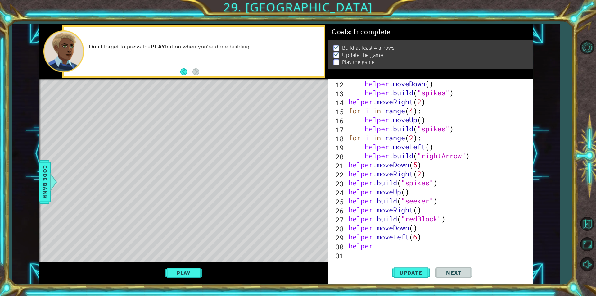
scroll to position [0, 0]
drag, startPoint x: 391, startPoint y: 255, endPoint x: 394, endPoint y: 248, distance: 7.6
click at [392, 253] on div "helper . moveDown ( ) helper . build ( "spikes" ) helper . moveRight ( 2 ) for …" at bounding box center [438, 178] width 182 height 198
click at [394, 248] on div "helper . moveDown ( ) helper . build ( "spikes" ) helper . moveRight ( 2 ) for …" at bounding box center [438, 178] width 182 height 198
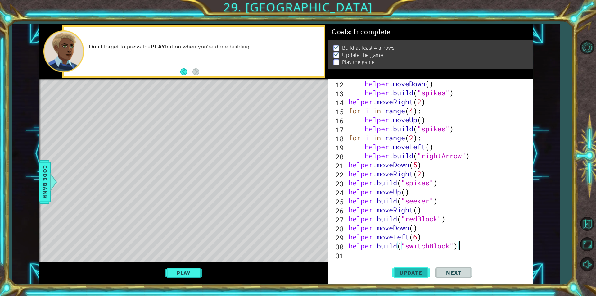
type textarea "helper.build("switchBlock")"
click at [412, 271] on span "Update" at bounding box center [410, 272] width 35 height 6
click at [193, 276] on button "Play" at bounding box center [183, 273] width 36 height 12
click at [450, 273] on span "Next" at bounding box center [454, 272] width 28 height 6
